Goal: Task Accomplishment & Management: Use online tool/utility

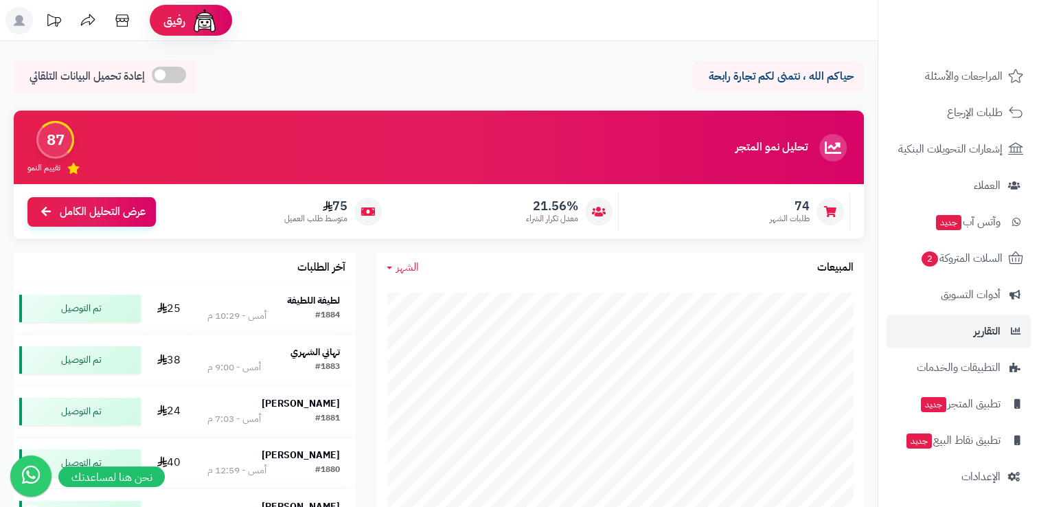
scroll to position [121, 0]
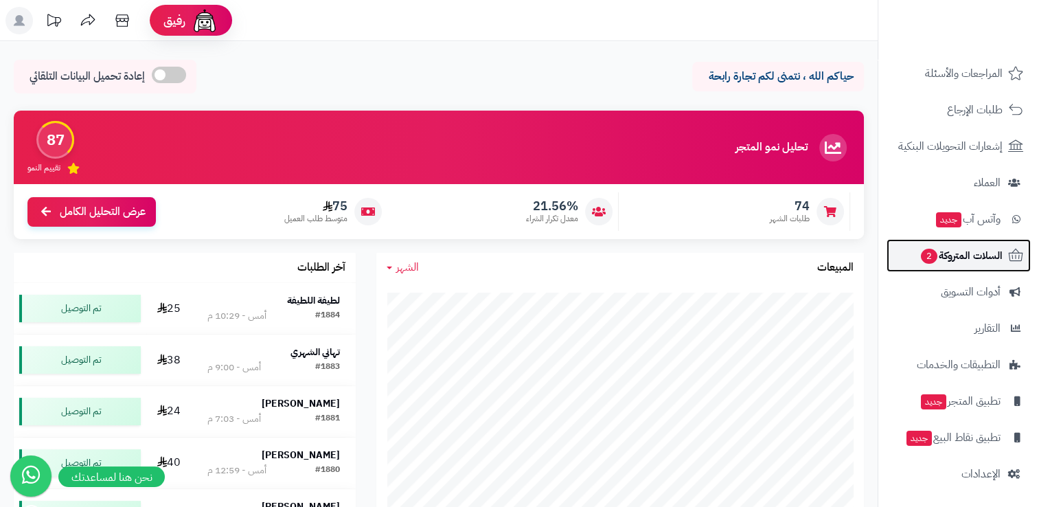
click at [972, 251] on span "السلات المتروكة 2" at bounding box center [961, 255] width 83 height 19
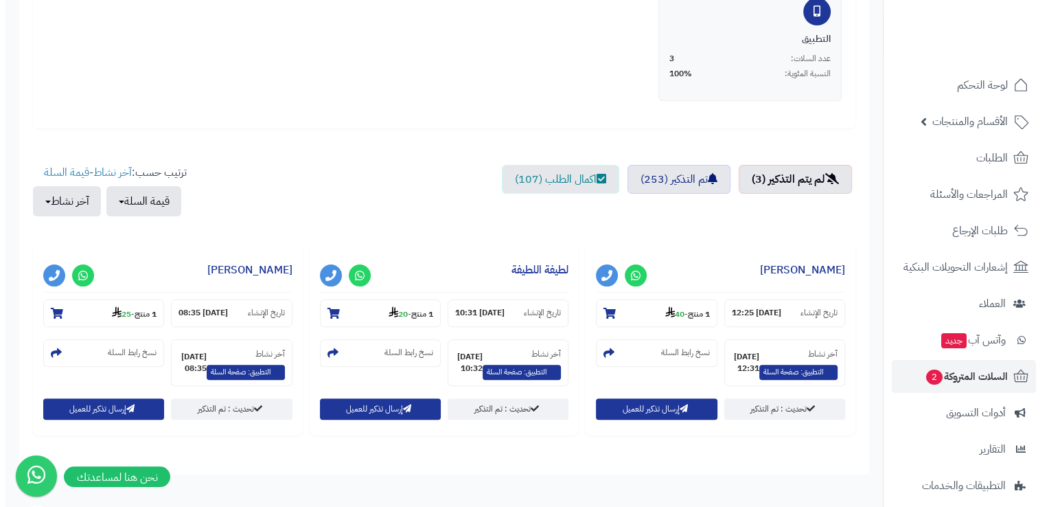
scroll to position [343, 0]
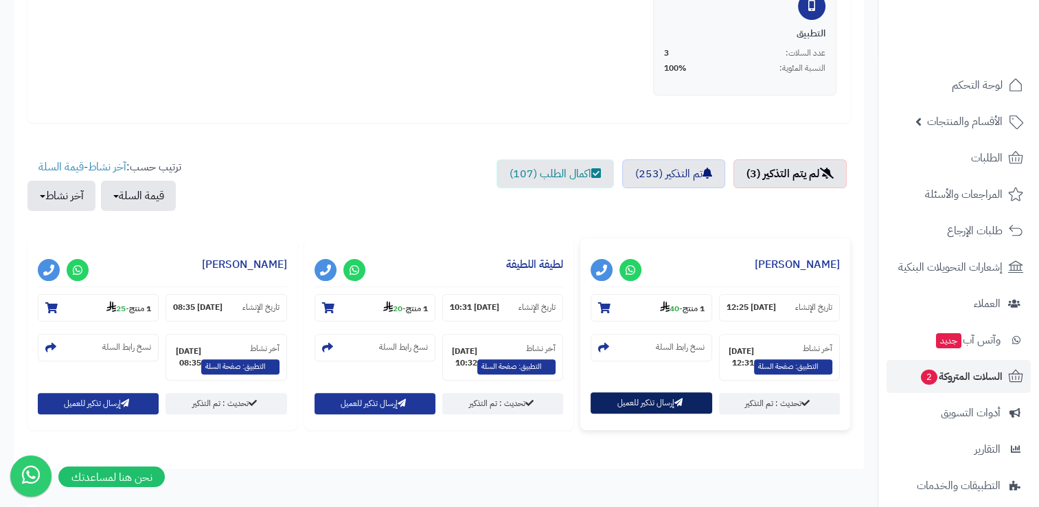
click at [639, 402] on button "إرسال تذكير للعميل" at bounding box center [651, 402] width 121 height 21
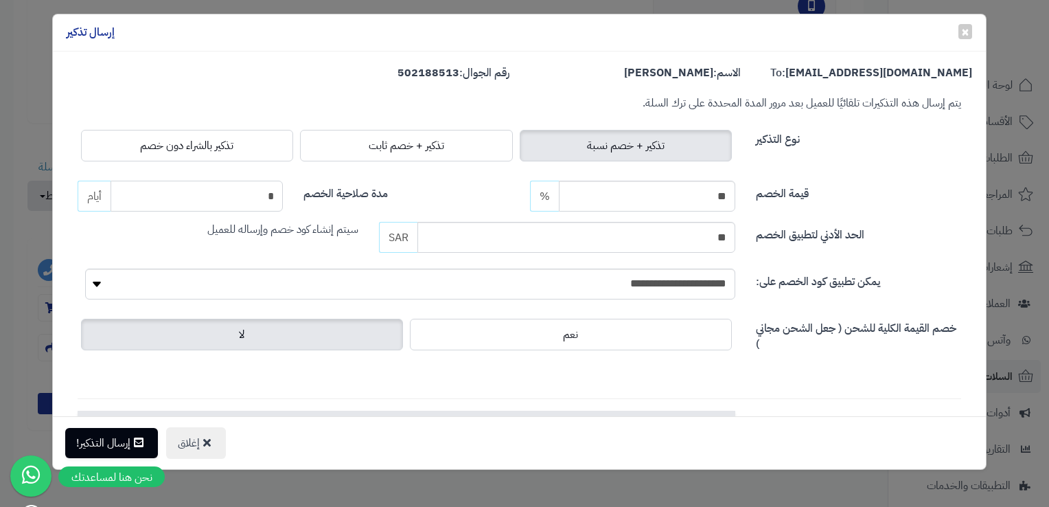
click at [251, 208] on input "*" at bounding box center [197, 196] width 172 height 31
type input "*"
click at [121, 443] on button "إرسال التذكير!" at bounding box center [111, 442] width 93 height 30
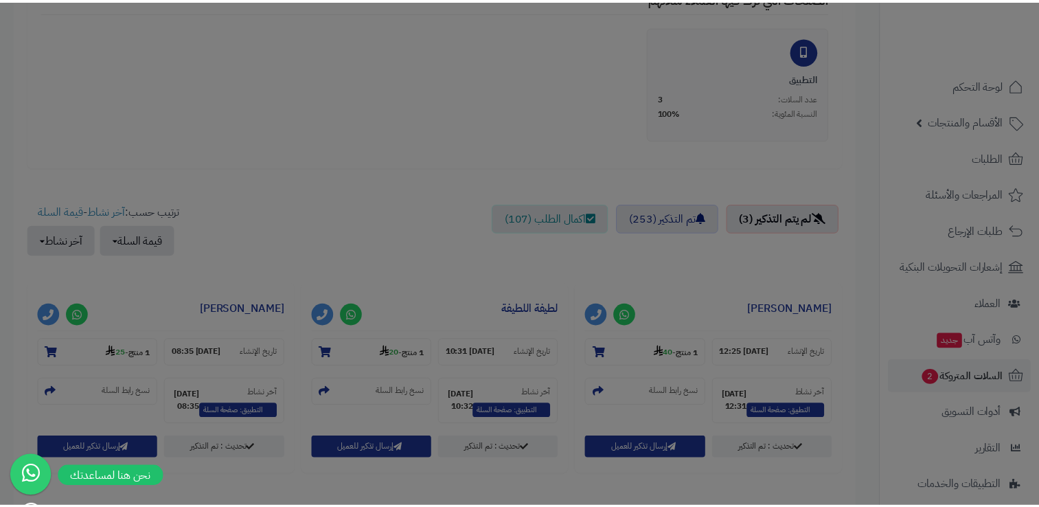
scroll to position [387, 0]
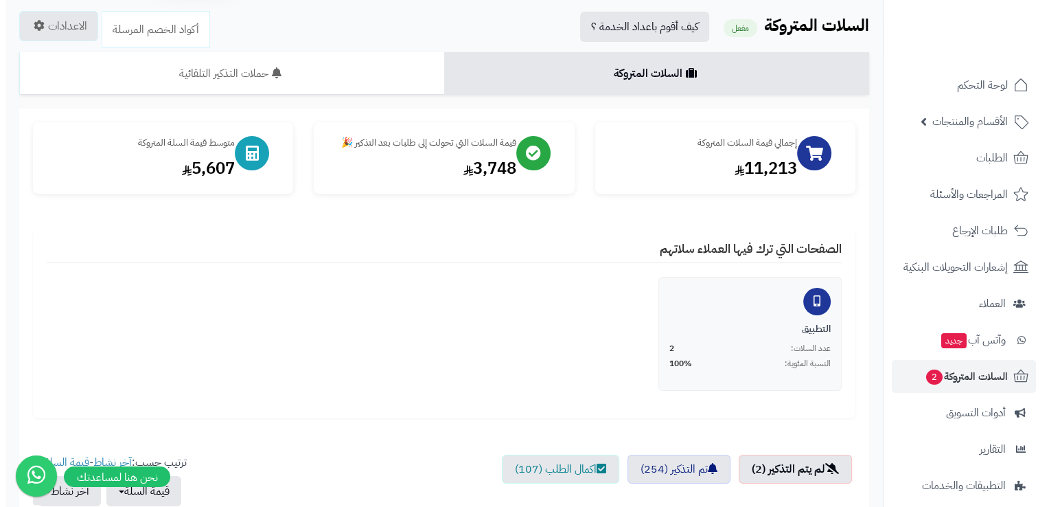
scroll to position [343, 0]
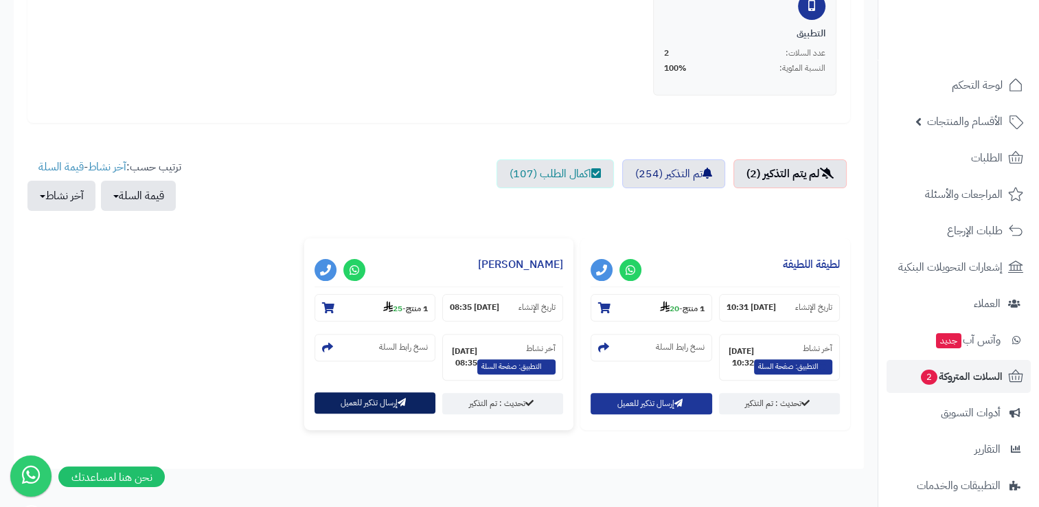
click at [408, 411] on button "إرسال تذكير للعميل" at bounding box center [375, 402] width 121 height 21
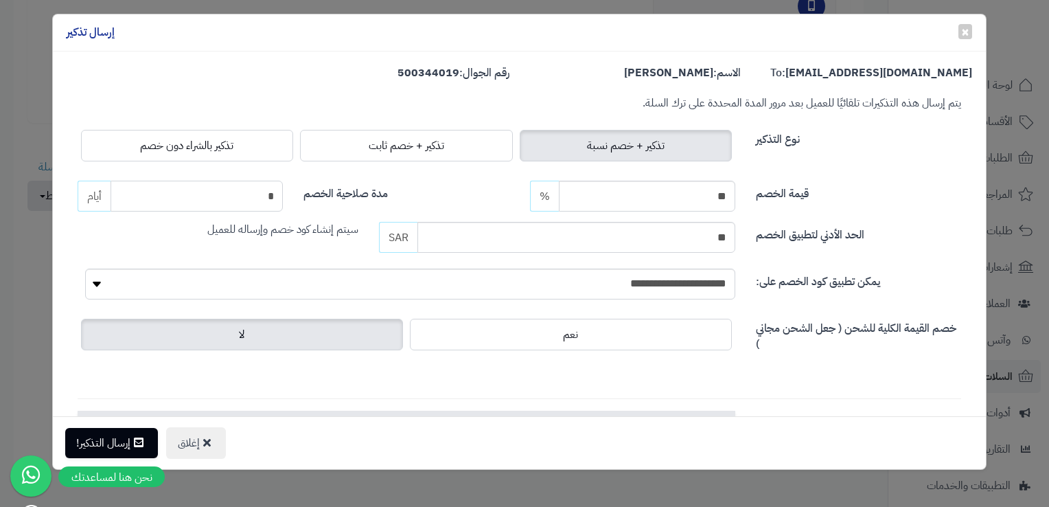
click at [249, 199] on input "*" at bounding box center [197, 196] width 172 height 31
type input "*"
click at [113, 435] on button "إرسال التذكير!" at bounding box center [111, 442] width 93 height 30
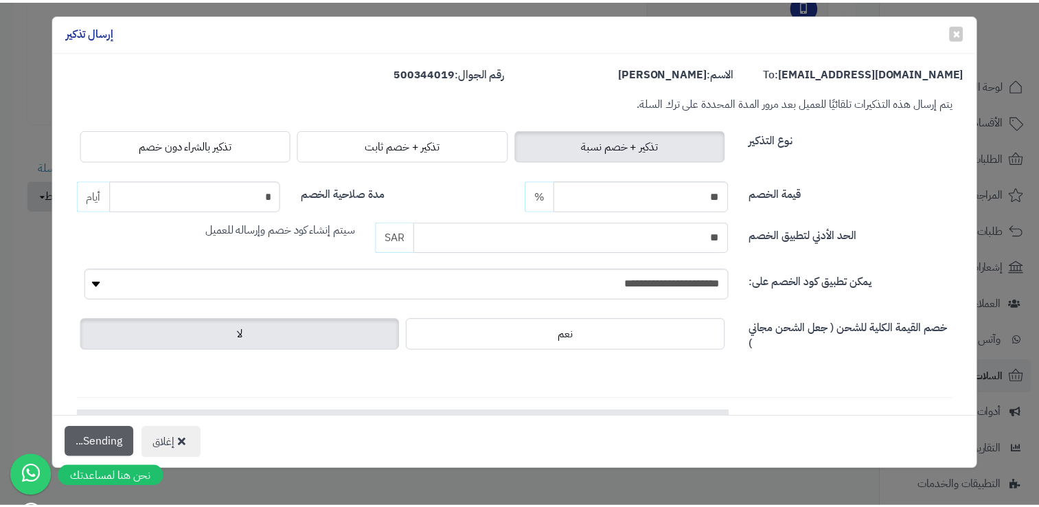
scroll to position [387, 0]
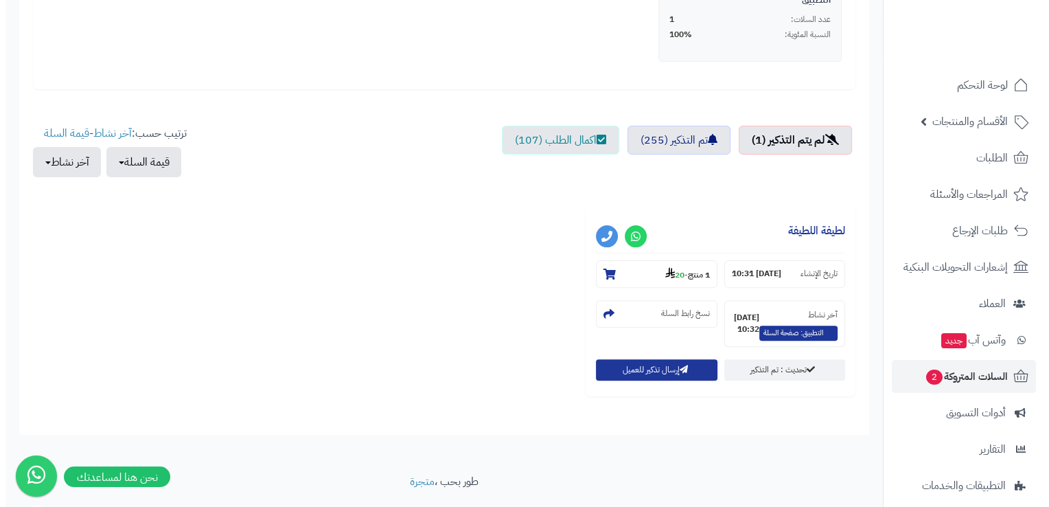
scroll to position [413, 0]
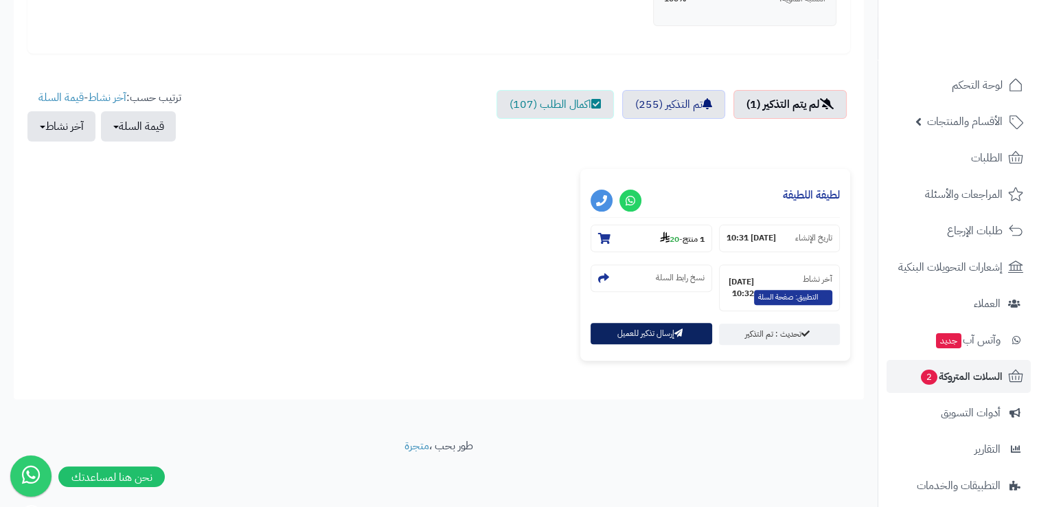
click at [647, 344] on div "إرسال تذكير للعميل" at bounding box center [651, 333] width 121 height 21
click at [648, 341] on button "إرسال تذكير للعميل" at bounding box center [651, 333] width 121 height 21
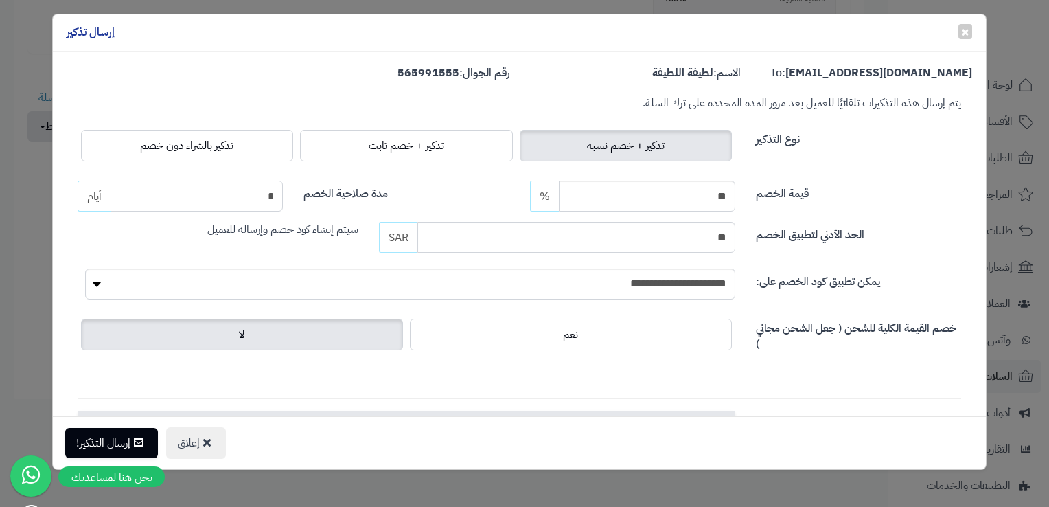
click at [272, 197] on input "*" at bounding box center [197, 196] width 172 height 31
type input "*"
click at [102, 443] on button "إرسال التذكير!" at bounding box center [111, 442] width 93 height 30
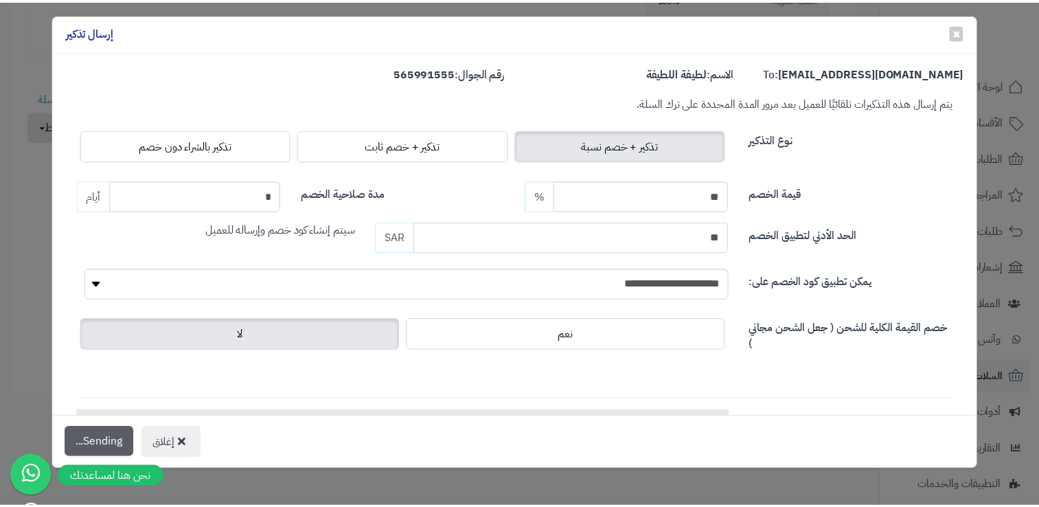
scroll to position [457, 0]
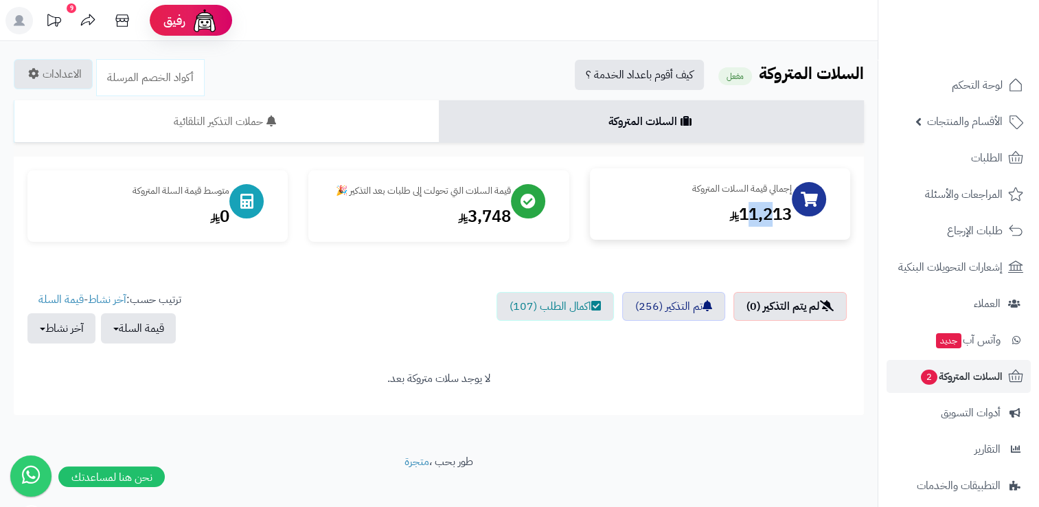
drag, startPoint x: 744, startPoint y: 218, endPoint x: 775, endPoint y: 223, distance: 30.6
click at [775, 223] on div "11,213" at bounding box center [698, 214] width 188 height 23
drag, startPoint x: 775, startPoint y: 223, endPoint x: 732, endPoint y: 223, distance: 42.6
click at [732, 223] on div "11,213" at bounding box center [698, 214] width 188 height 23
drag, startPoint x: 738, startPoint y: 220, endPoint x: 709, endPoint y: 220, distance: 28.8
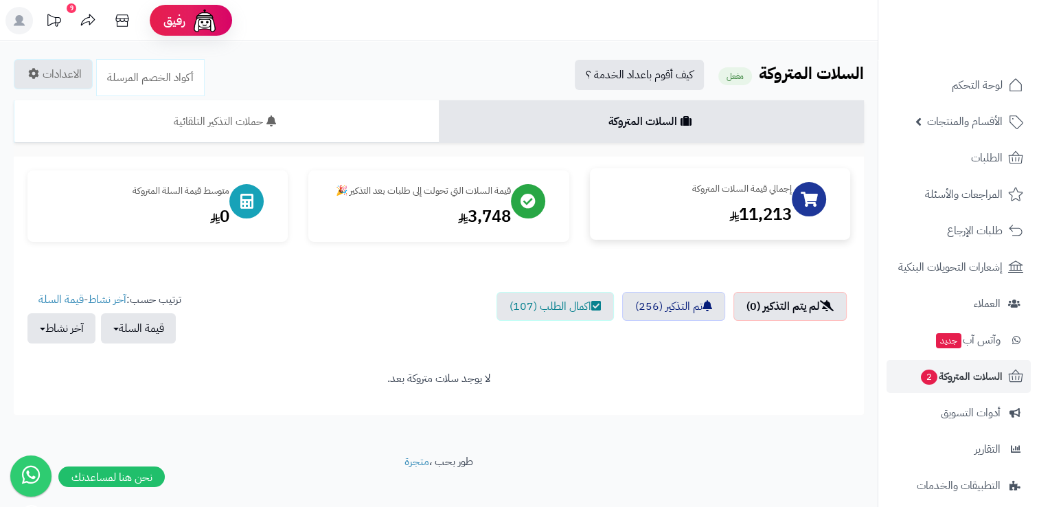
click at [709, 220] on div "11,213" at bounding box center [698, 214] width 188 height 23
click at [747, 219] on div "11,213" at bounding box center [698, 214] width 188 height 23
click at [604, 385] on div "لا يوجد سلات متروكة بعد." at bounding box center [438, 379] width 823 height 16
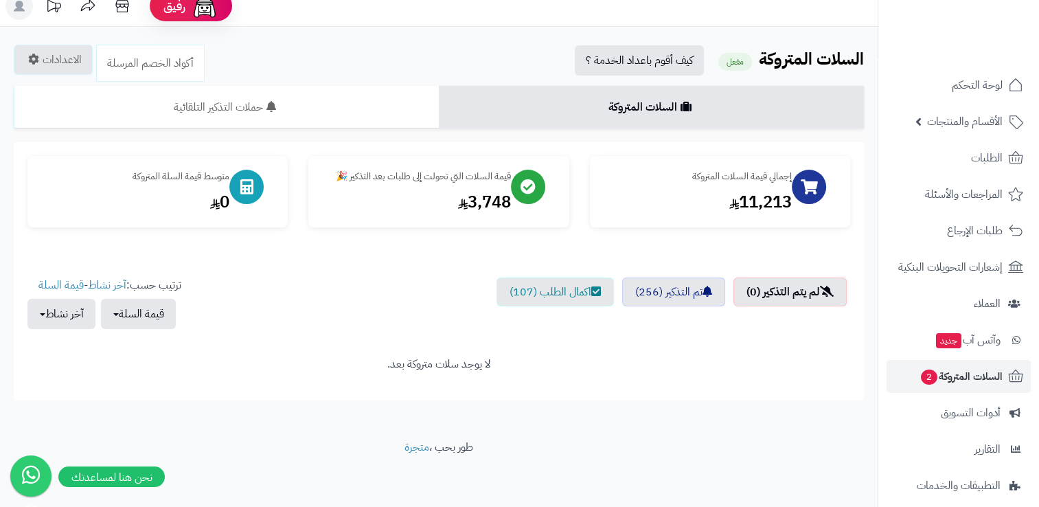
scroll to position [15, 0]
drag, startPoint x: 508, startPoint y: 356, endPoint x: 221, endPoint y: 400, distance: 289.8
click at [221, 400] on div "الرئيسية الإضافات السلات المتروكة السلات المتروكة مفعل كيف أقوم باعداد الخدمة ؟…" at bounding box center [439, 232] width 878 height 413
drag, startPoint x: 221, startPoint y: 400, endPoint x: 319, endPoint y: 364, distance: 104.1
click at [319, 364] on div "لا يوجد سلات متروكة بعد." at bounding box center [438, 364] width 823 height 16
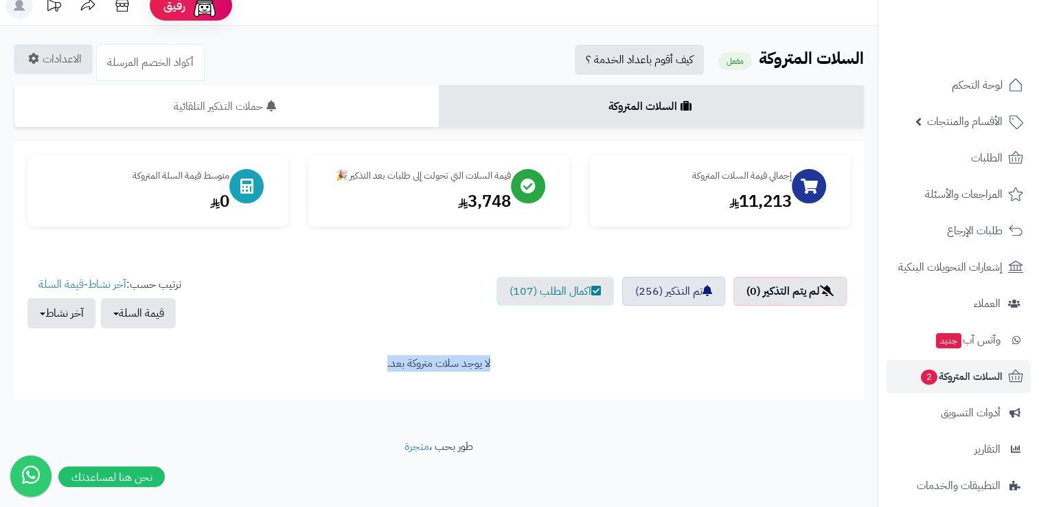
click at [455, 361] on div "لا يوجد سلات متروكة بعد." at bounding box center [438, 364] width 823 height 16
click at [752, 196] on div "11,213" at bounding box center [698, 198] width 188 height 23
drag, startPoint x: 752, startPoint y: 196, endPoint x: 750, endPoint y: 203, distance: 7.2
click at [750, 203] on div "11,213" at bounding box center [698, 198] width 188 height 23
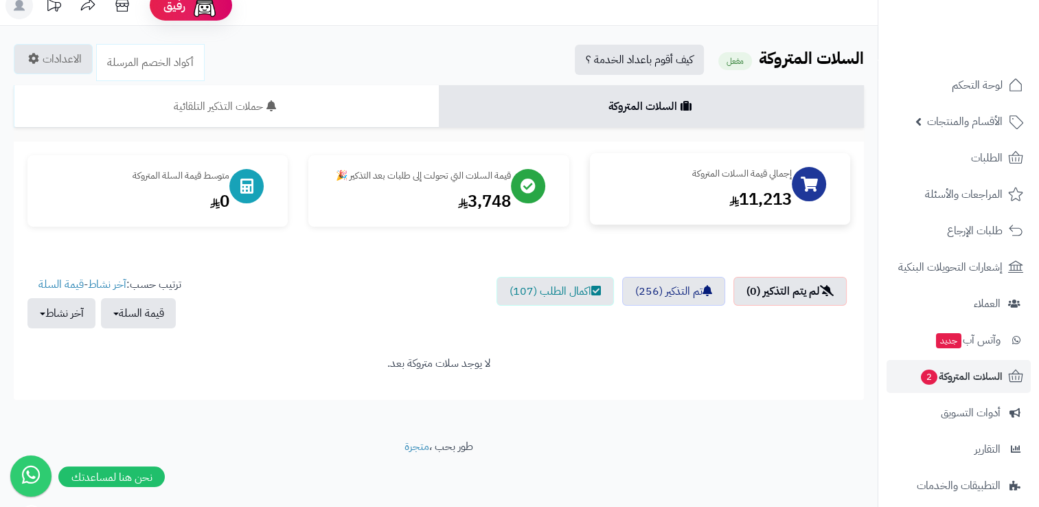
click at [750, 203] on div "11,213" at bounding box center [698, 198] width 188 height 23
drag, startPoint x: 754, startPoint y: 202, endPoint x: 769, endPoint y: 202, distance: 15.1
click at [769, 202] on div "11,213" at bounding box center [698, 198] width 188 height 23
click at [761, 202] on div "11,213" at bounding box center [698, 198] width 188 height 23
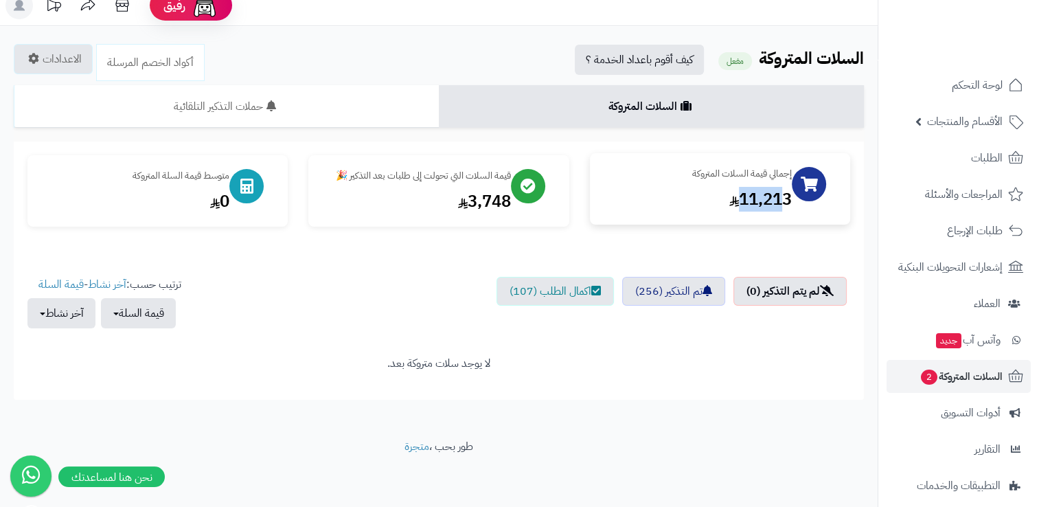
drag, startPoint x: 786, startPoint y: 198, endPoint x: 742, endPoint y: 201, distance: 44.0
click at [742, 201] on div "11,213" at bounding box center [698, 198] width 188 height 23
drag, startPoint x: 742, startPoint y: 201, endPoint x: 761, endPoint y: 195, distance: 20.0
click at [761, 195] on div "11,213" at bounding box center [698, 198] width 188 height 23
click at [748, 205] on div "11,213" at bounding box center [698, 198] width 188 height 23
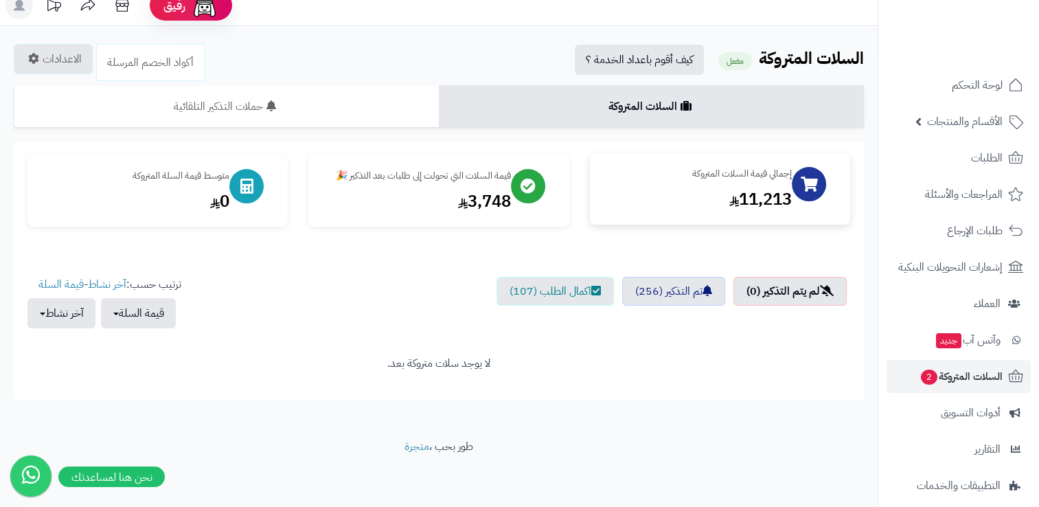
drag, startPoint x: 790, startPoint y: 202, endPoint x: 725, endPoint y: 195, distance: 65.6
click at [725, 195] on div "11,213" at bounding box center [698, 198] width 188 height 23
drag, startPoint x: 725, startPoint y: 195, endPoint x: 755, endPoint y: 202, distance: 30.3
click at [755, 202] on div "11,213" at bounding box center [698, 198] width 188 height 23
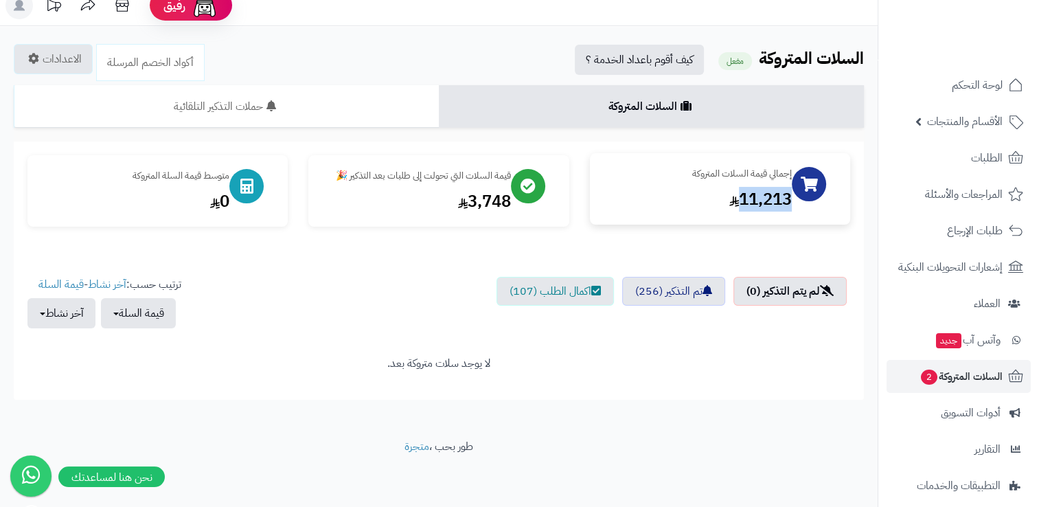
click at [755, 202] on div "11,213" at bounding box center [698, 198] width 188 height 23
drag, startPoint x: 755, startPoint y: 202, endPoint x: 770, endPoint y: 202, distance: 15.1
click at [770, 202] on div "11,213" at bounding box center [698, 198] width 188 height 23
click at [769, 203] on div "11,213" at bounding box center [698, 198] width 188 height 23
drag, startPoint x: 789, startPoint y: 198, endPoint x: 733, endPoint y: 192, distance: 56.0
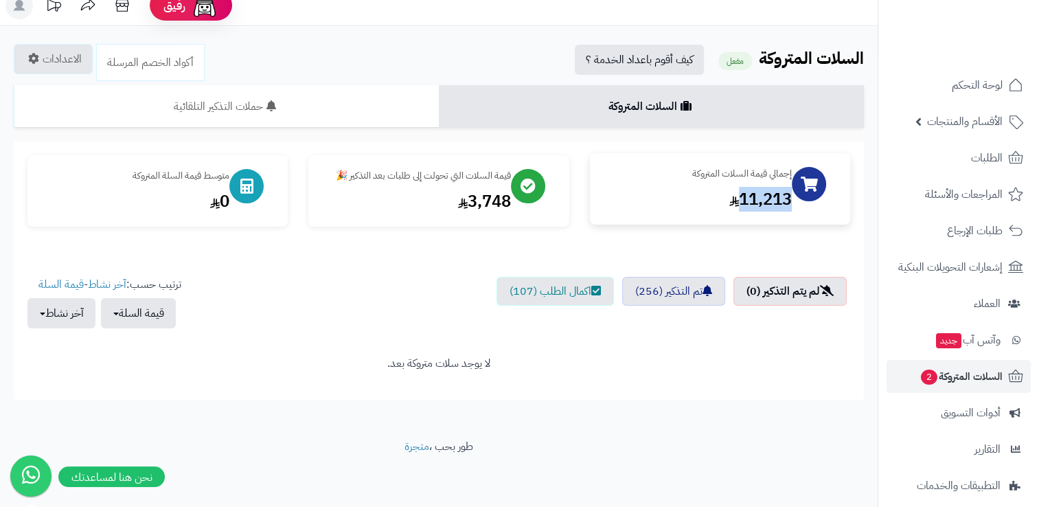
click at [733, 192] on div "11,213" at bounding box center [698, 198] width 188 height 23
drag, startPoint x: 733, startPoint y: 192, endPoint x: 769, endPoint y: 201, distance: 36.7
click at [769, 201] on div "11,213" at bounding box center [698, 198] width 188 height 23
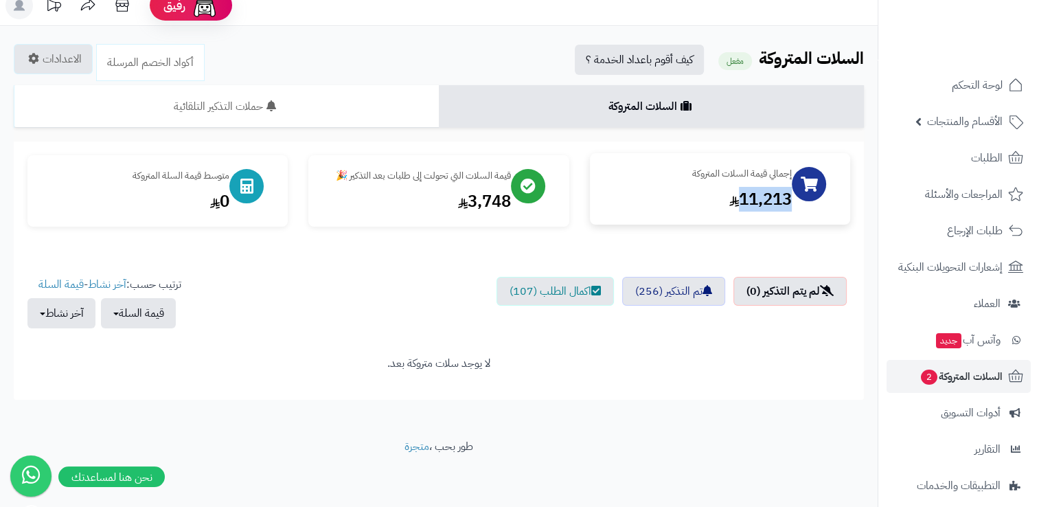
drag, startPoint x: 769, startPoint y: 201, endPoint x: 755, endPoint y: 201, distance: 13.7
click at [755, 201] on div "11,213" at bounding box center [698, 198] width 188 height 23
click at [751, 203] on div "11,213" at bounding box center [698, 198] width 188 height 23
drag, startPoint x: 226, startPoint y: 202, endPoint x: 207, endPoint y: 202, distance: 18.5
click at [207, 202] on div "0" at bounding box center [135, 198] width 188 height 23
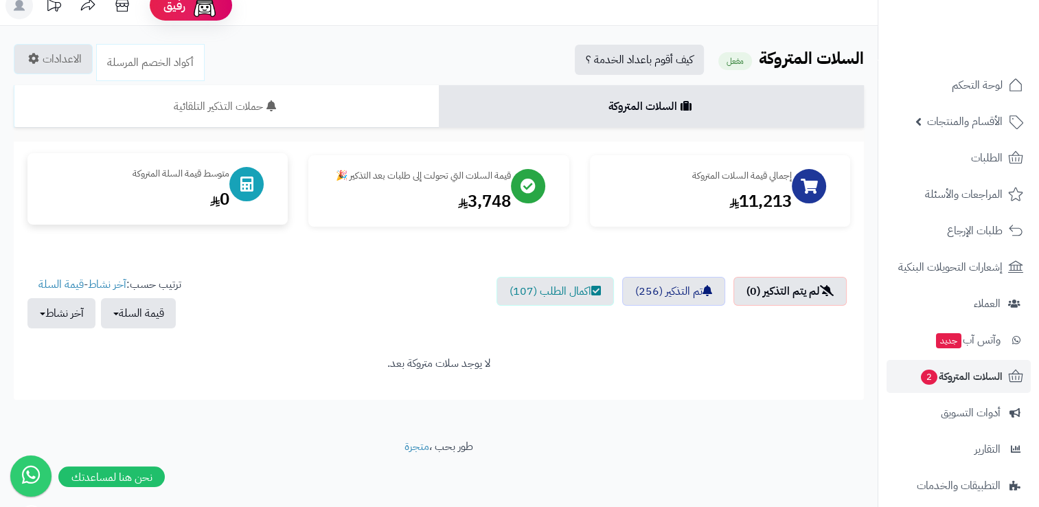
drag, startPoint x: 207, startPoint y: 202, endPoint x: 222, endPoint y: 202, distance: 14.4
click at [222, 202] on div "0" at bounding box center [135, 198] width 188 height 23
click at [222, 203] on div "0" at bounding box center [135, 198] width 188 height 23
drag, startPoint x: 507, startPoint y: 200, endPoint x: 459, endPoint y: 201, distance: 48.1
click at [459, 201] on div "3,748" at bounding box center [416, 198] width 188 height 23
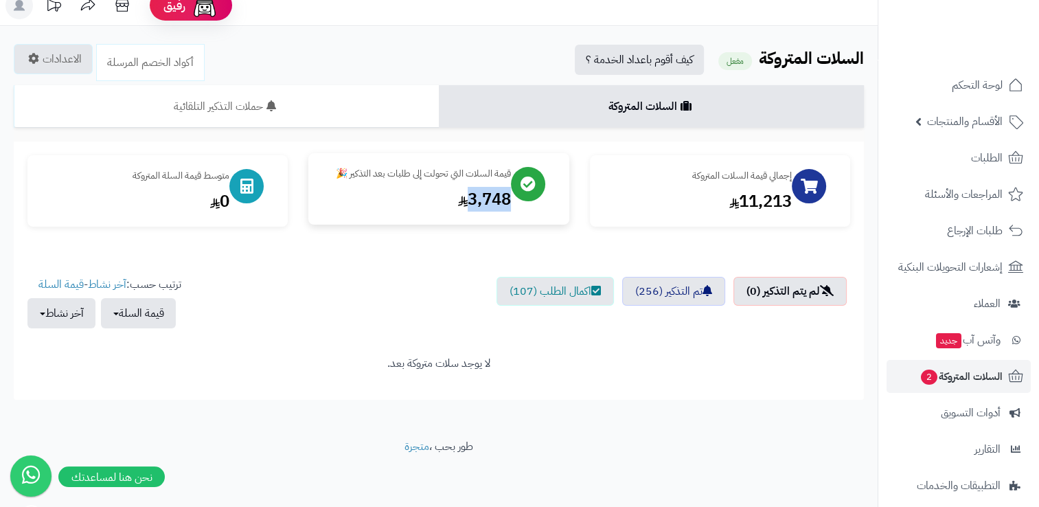
drag, startPoint x: 459, startPoint y: 201, endPoint x: 473, endPoint y: 200, distance: 13.8
click at [473, 200] on div "3,748" at bounding box center [416, 198] width 188 height 23
click at [480, 205] on div "3,748" at bounding box center [416, 198] width 188 height 23
drag, startPoint x: 510, startPoint y: 197, endPoint x: 468, endPoint y: 198, distance: 41.9
click at [468, 198] on div "3,748" at bounding box center [416, 198] width 188 height 23
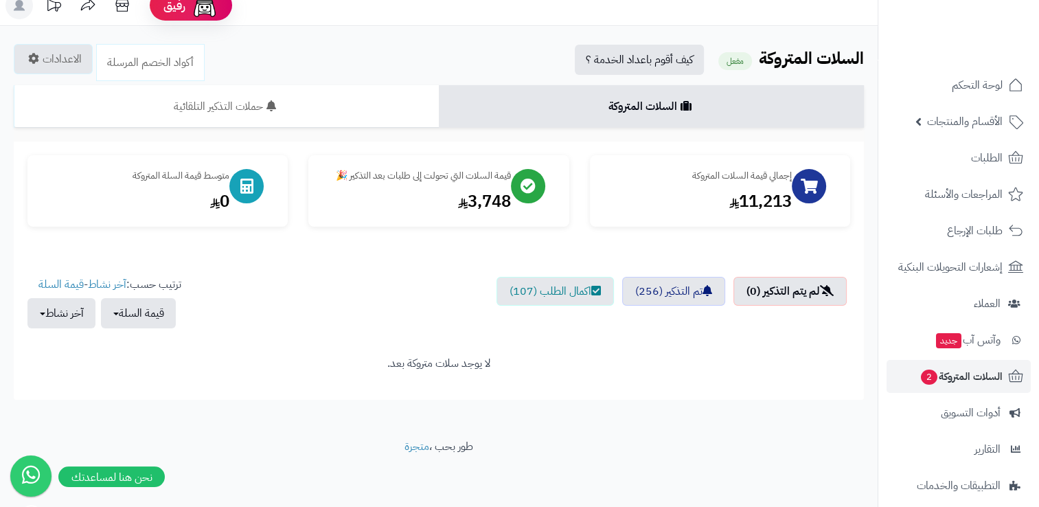
drag, startPoint x: 468, startPoint y: 198, endPoint x: 407, endPoint y: 265, distance: 90.9
click at [407, 265] on div at bounding box center [438, 269] width 823 height 16
click at [976, 89] on span "لوحة التحكم" at bounding box center [978, 85] width 50 height 19
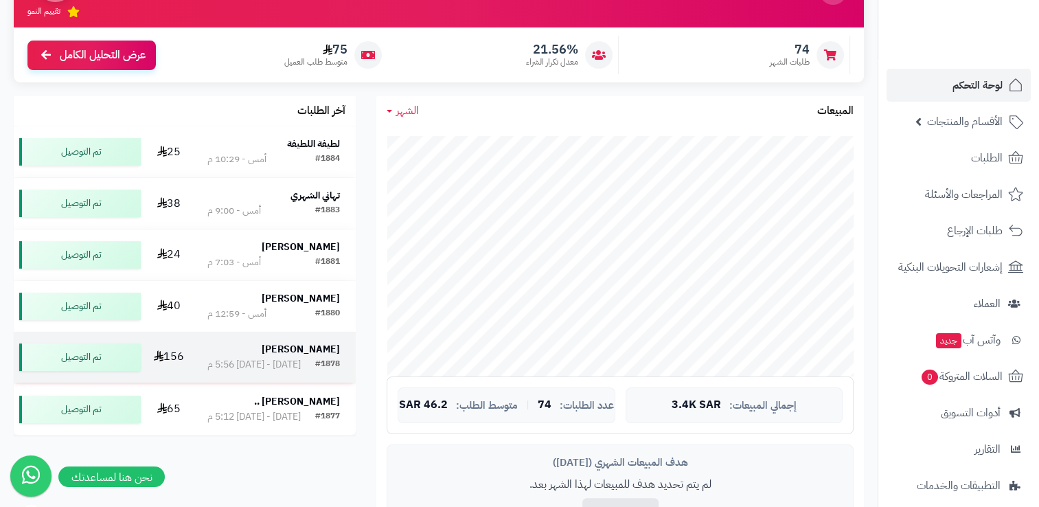
scroll to position [135, 0]
